Goal: Information Seeking & Learning: Learn about a topic

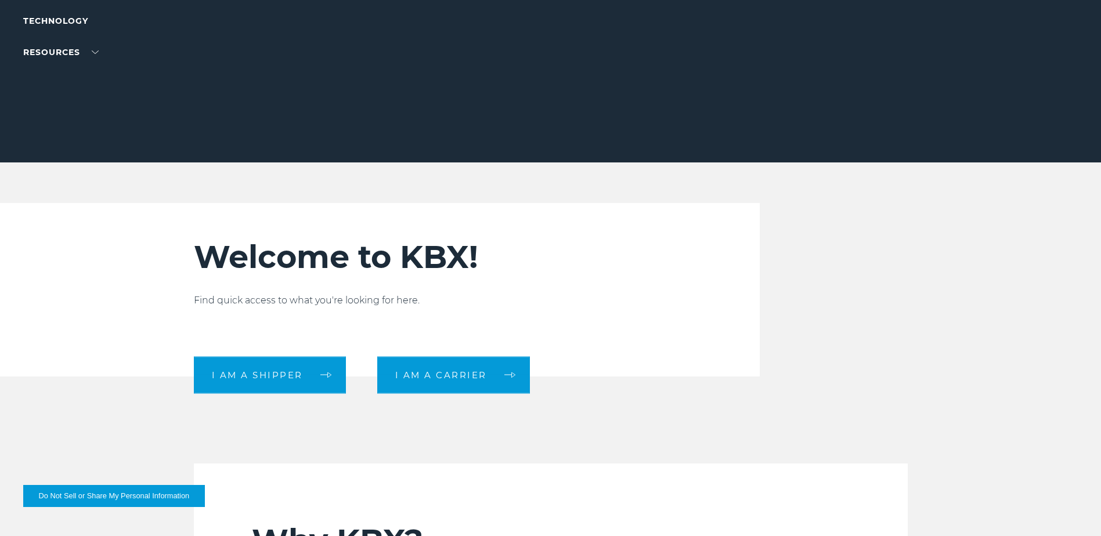
scroll to position [290, 0]
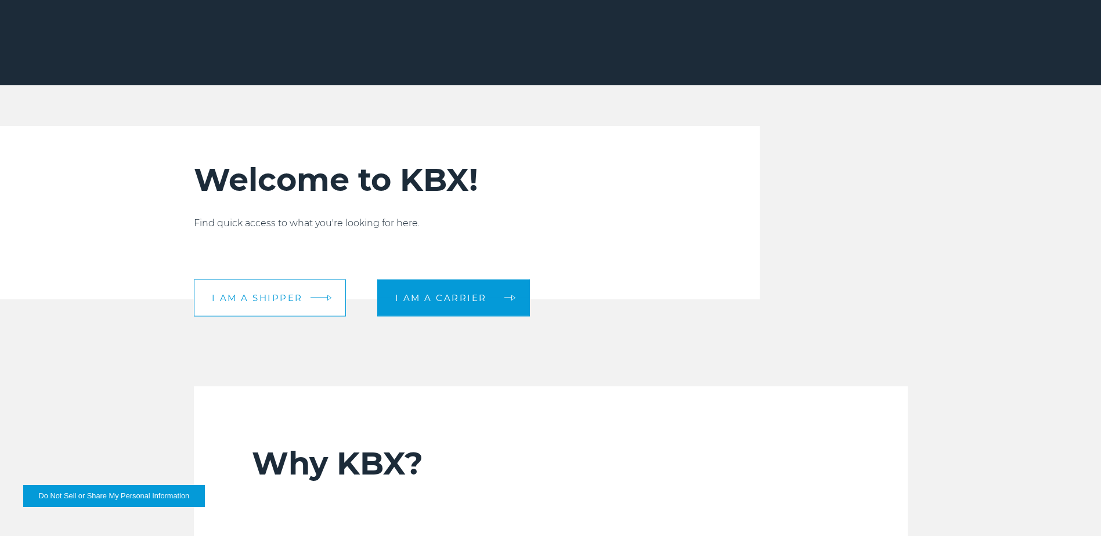
click at [322, 301] on link "I am a shipper" at bounding box center [270, 297] width 152 height 37
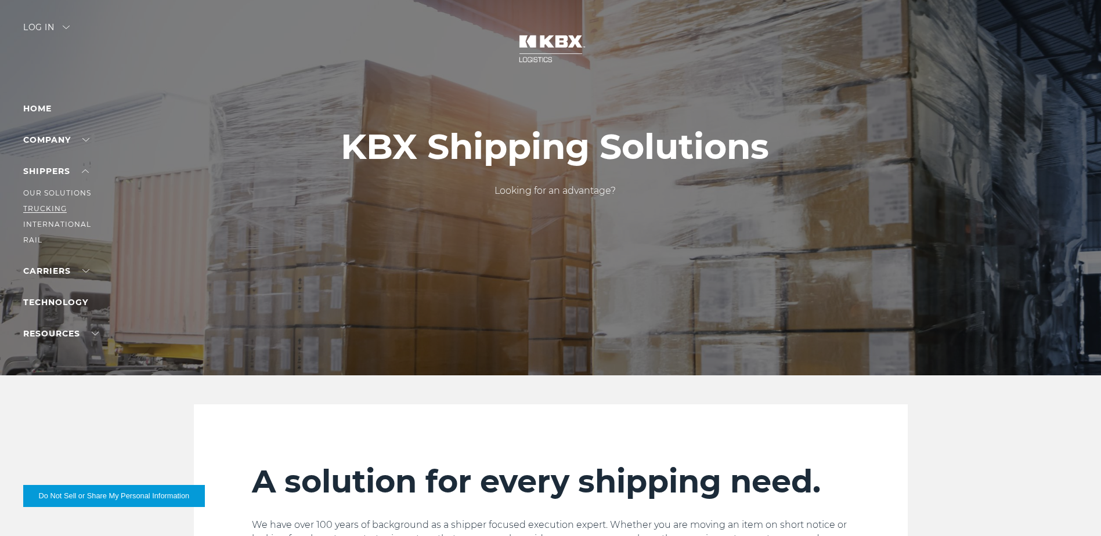
click at [42, 209] on link "Trucking" at bounding box center [45, 208] width 44 height 9
